Goal: Complete application form

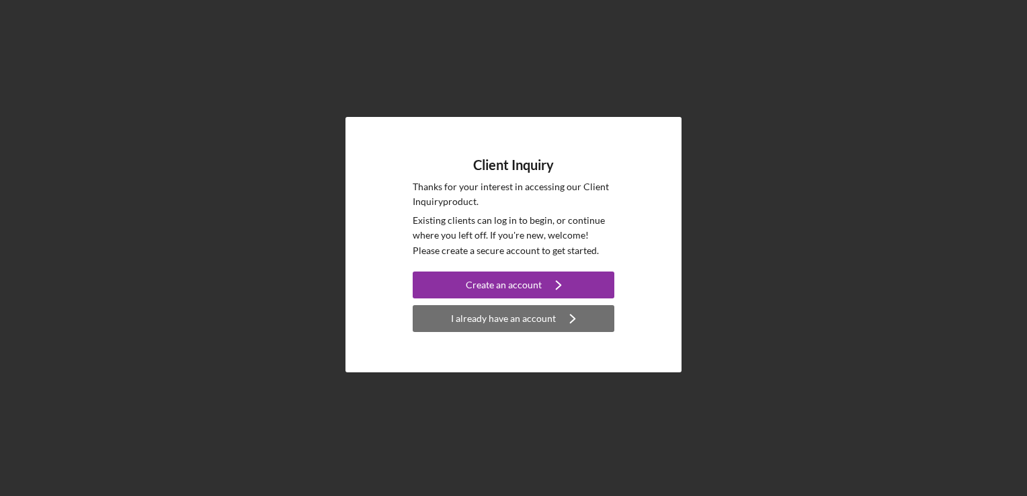
click at [538, 313] on div "I already have an account" at bounding box center [503, 318] width 105 height 27
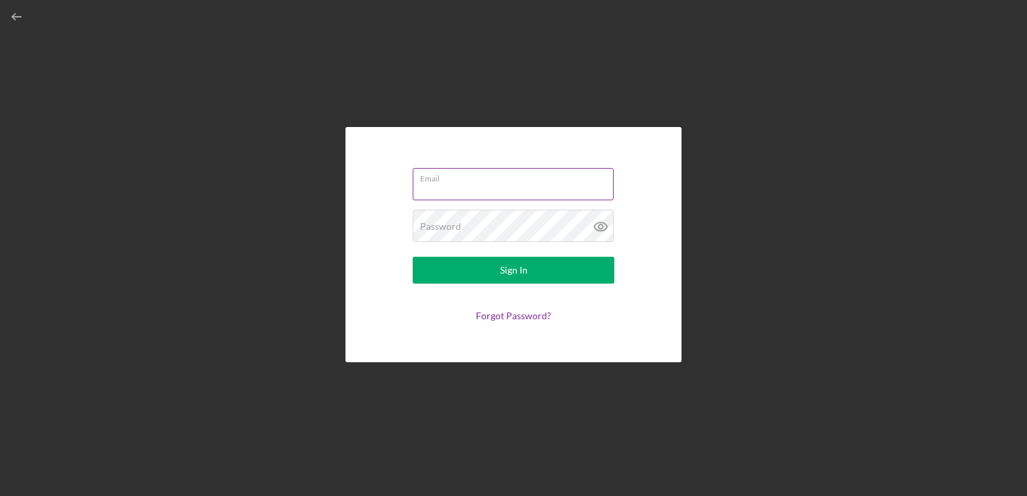
type input "Emmaroseparisien1@gmail.com"
click at [494, 184] on input "Emmaroseparisien1@gmail.com" at bounding box center [513, 184] width 201 height 32
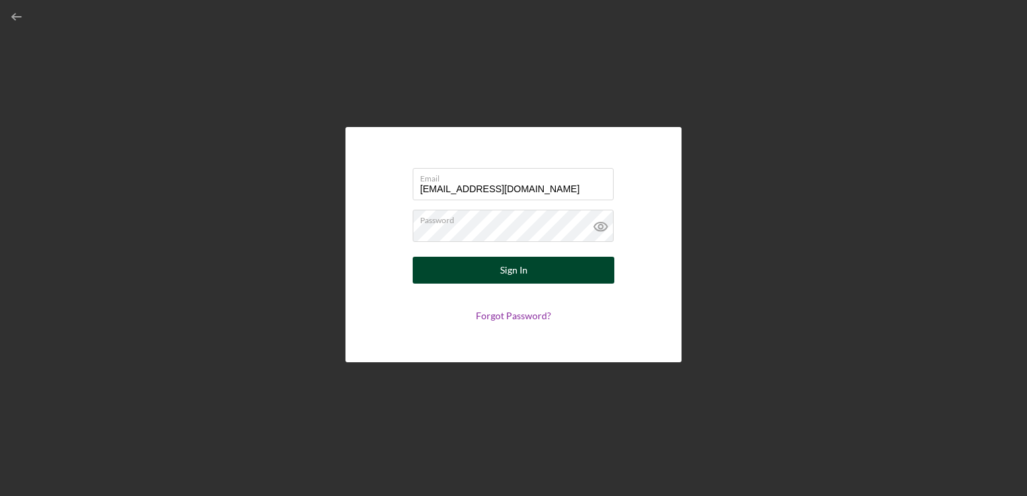
click at [430, 258] on button "Sign In" at bounding box center [514, 270] width 202 height 27
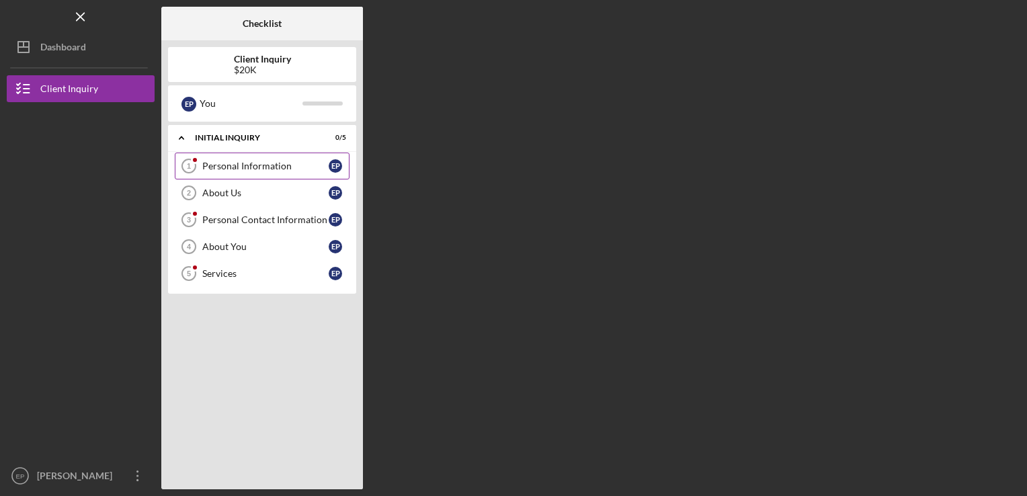
click at [271, 153] on link "Personal Information 1 Personal Information E P" at bounding box center [262, 166] width 175 height 27
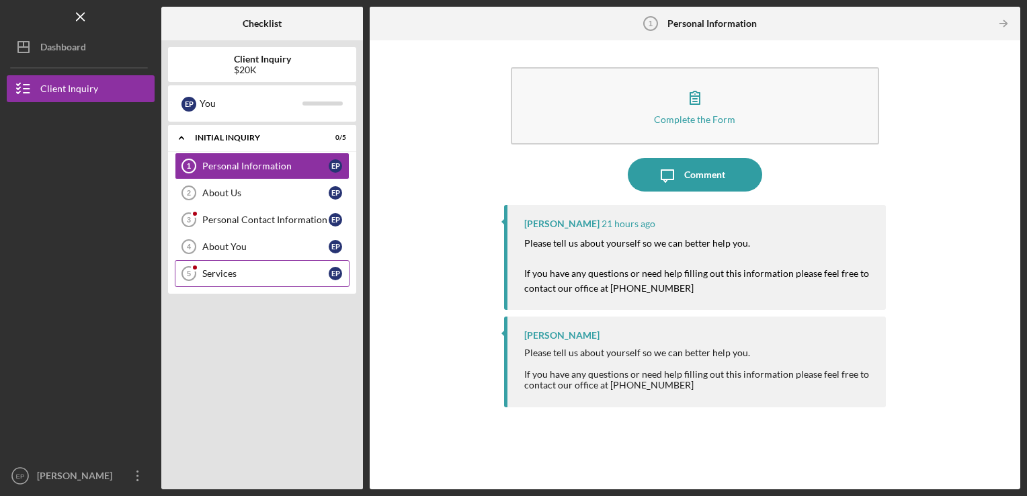
click at [289, 262] on link "Services 5 Services E P" at bounding box center [262, 273] width 175 height 27
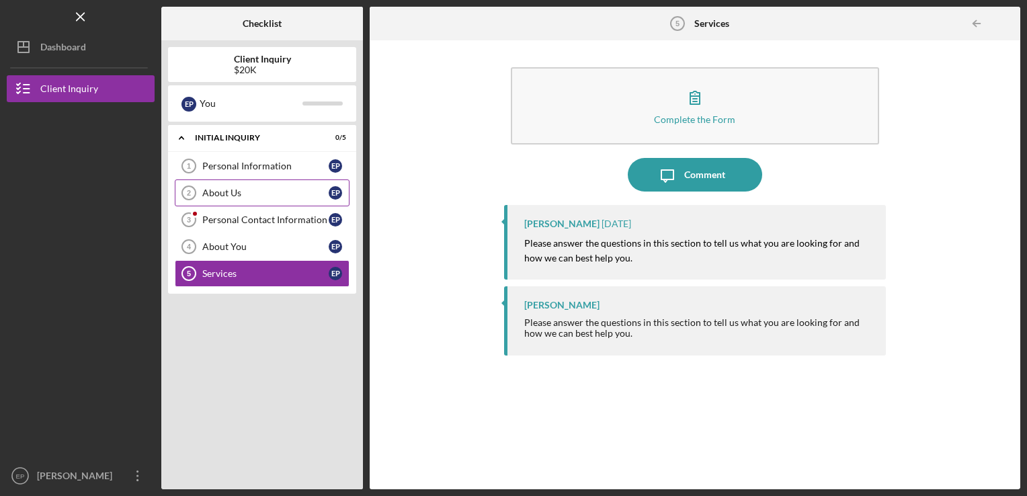
click at [293, 204] on link "About Us 2 About Us E P" at bounding box center [262, 192] width 175 height 27
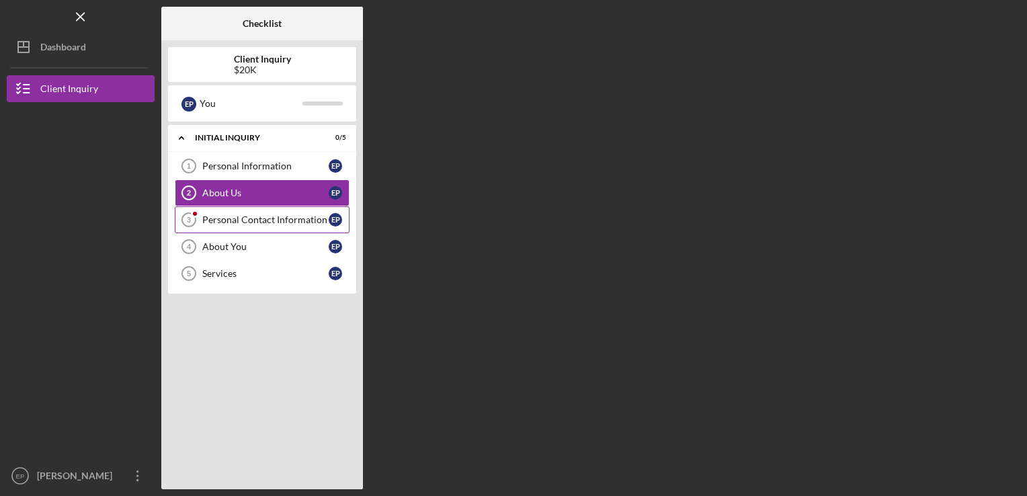
click at [292, 208] on link "Personal Contact Information 3 Personal Contact Information E P" at bounding box center [262, 219] width 175 height 27
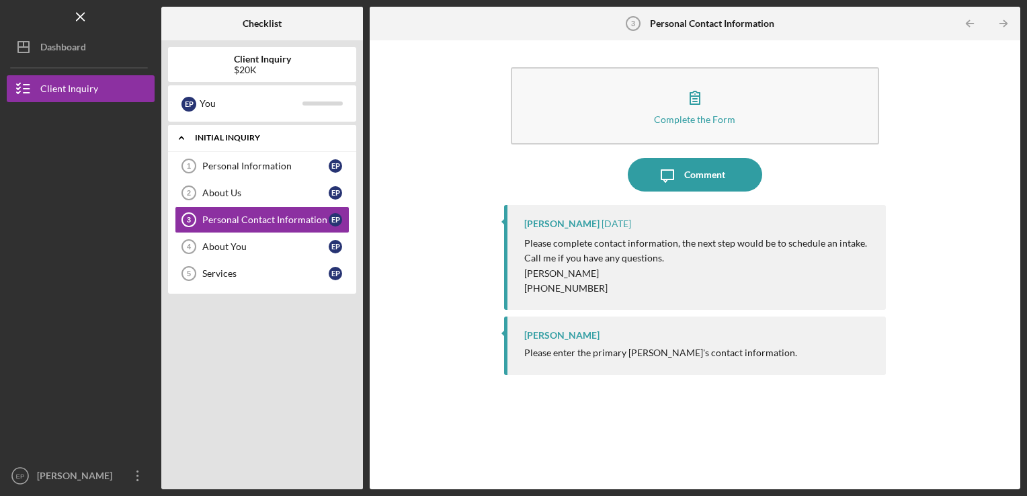
click at [175, 137] on icon "Icon/Expander" at bounding box center [181, 137] width 27 height 27
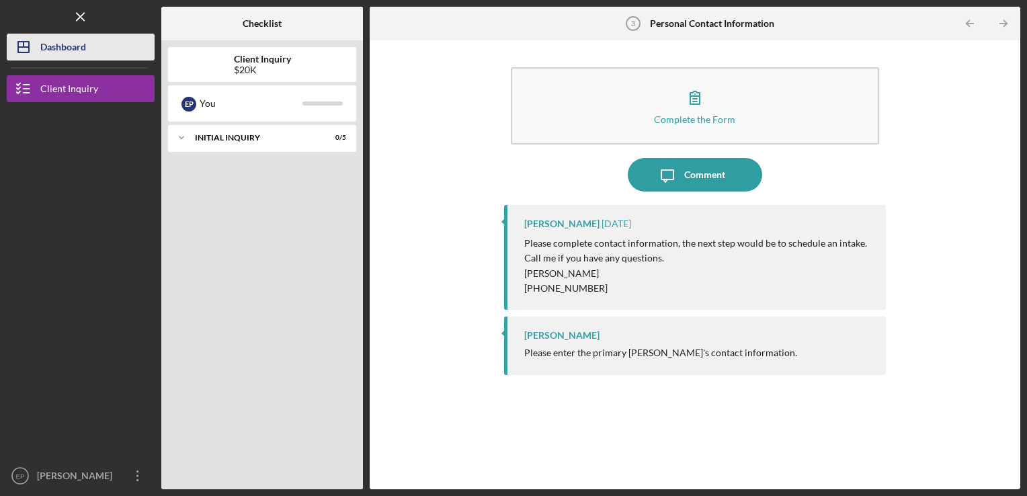
click at [90, 40] on button "Icon/Dashboard Dashboard" at bounding box center [81, 47] width 148 height 27
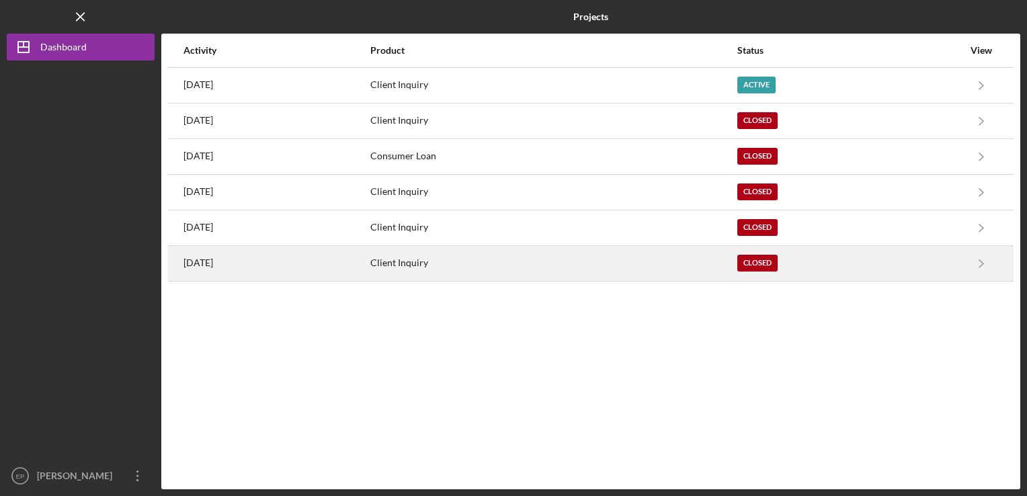
click at [329, 260] on div "2 months ago" at bounding box center [277, 264] width 186 height 34
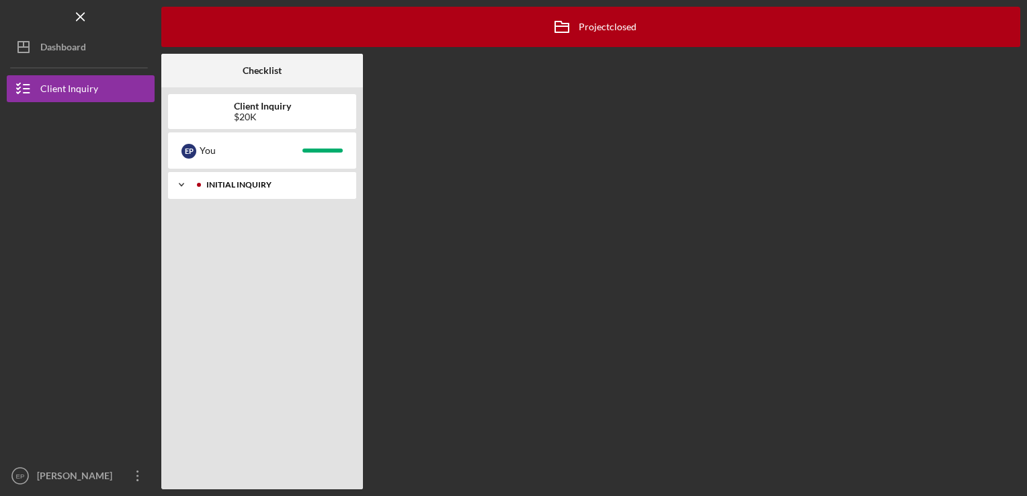
click at [335, 196] on div "Icon/Expander Initial Inquiry 5 / 5" at bounding box center [262, 184] width 188 height 27
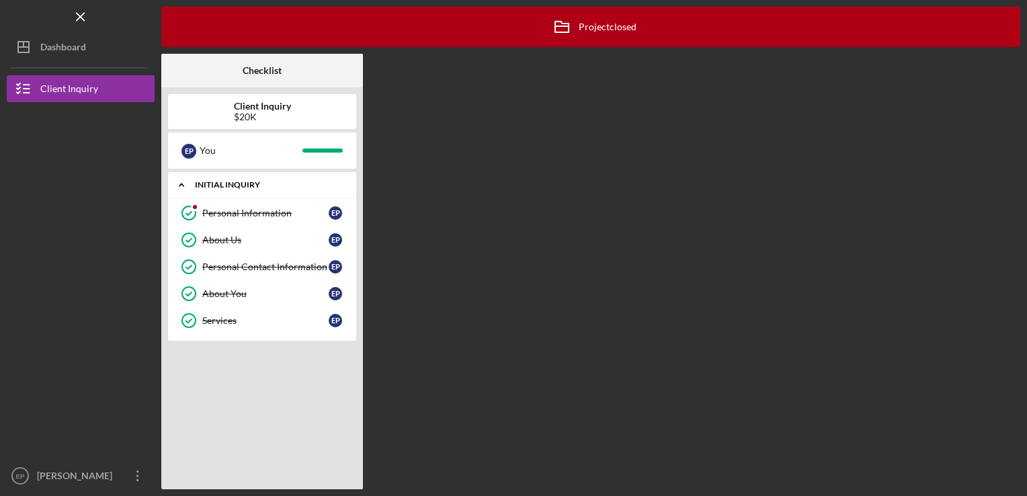
click at [312, 194] on div "Icon/Expander Initial Inquiry 5 / 5" at bounding box center [262, 185] width 188 height 28
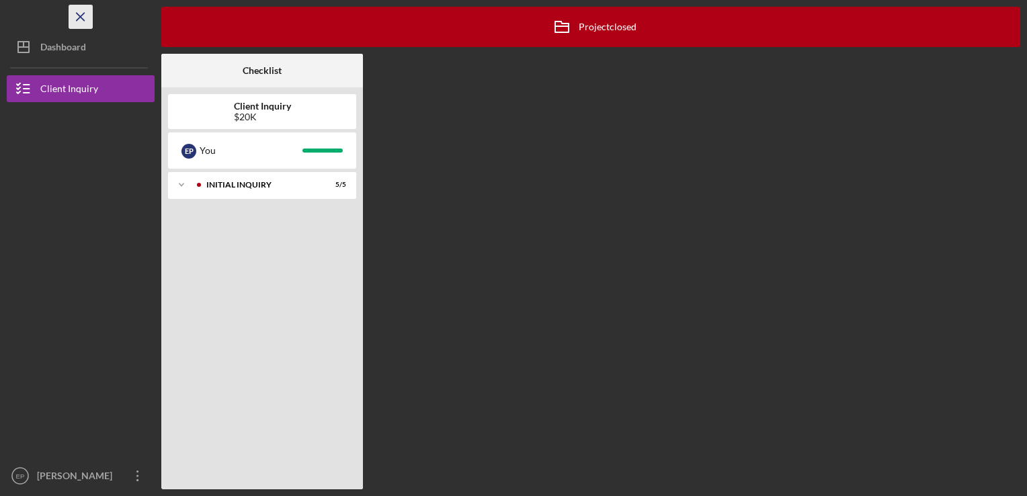
click at [77, 15] on icon "Icon/Menu Close" at bounding box center [81, 17] width 30 height 30
